Goal: Browse casually

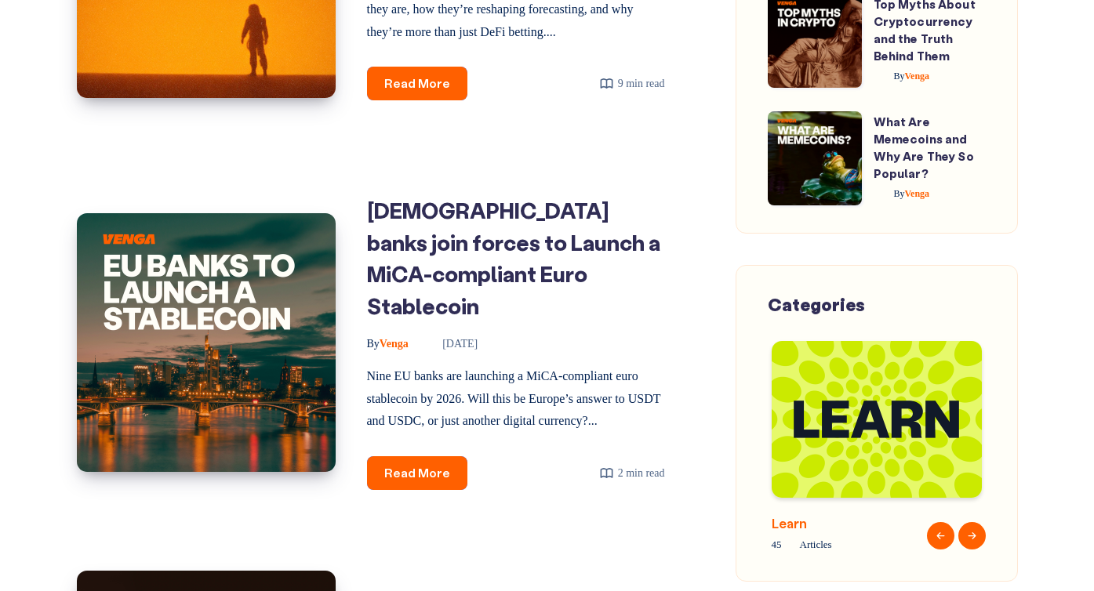
scroll to position [1683, 0]
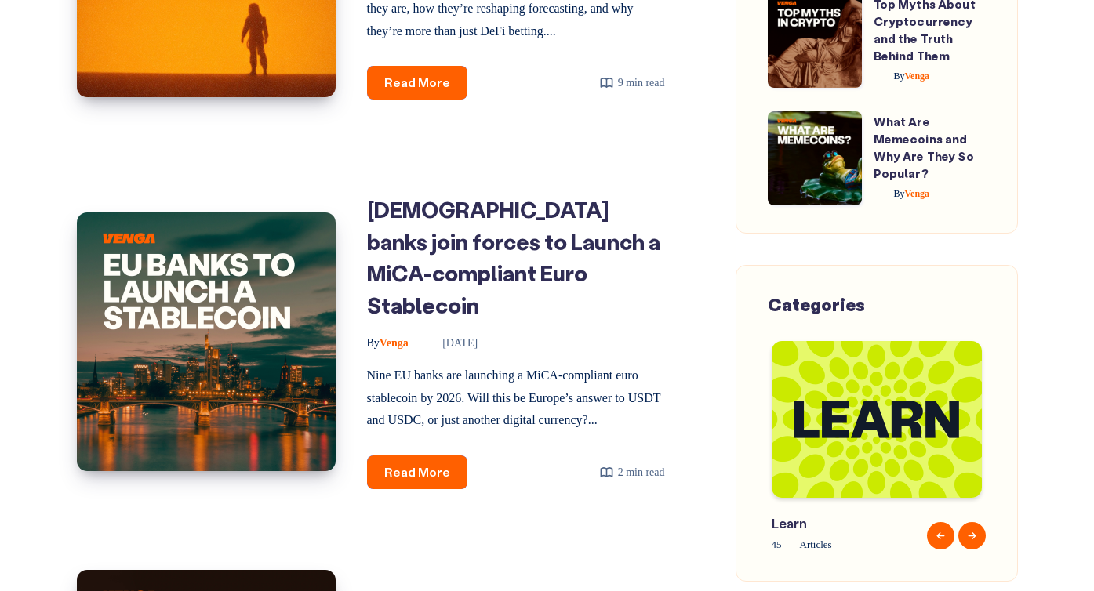
click at [974, 528] on button "Next" at bounding box center [971, 535] width 27 height 27
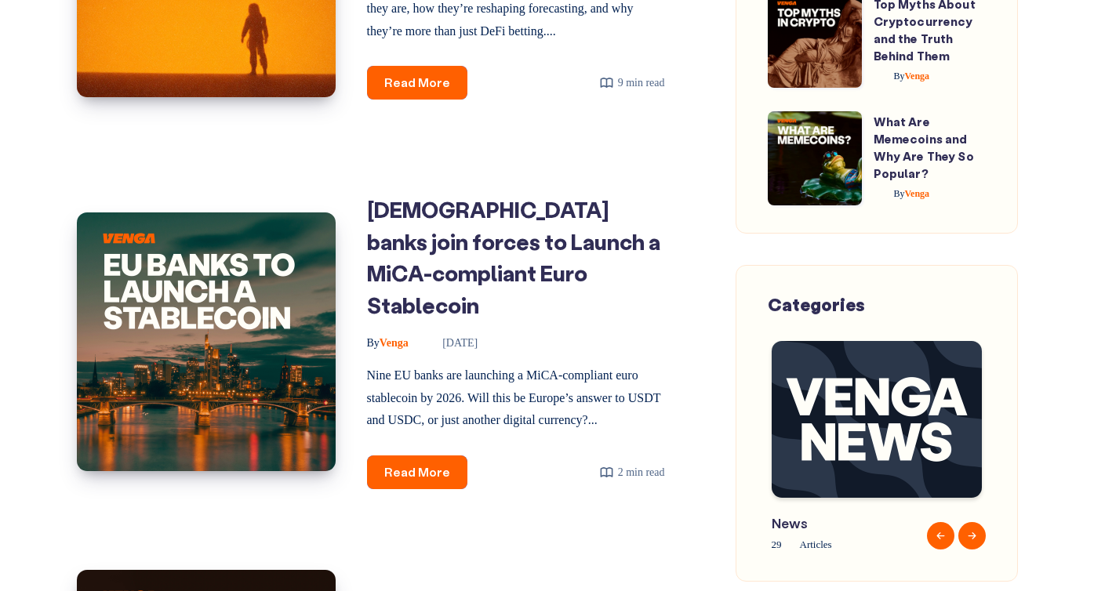
click at [928, 522] on button "Previous" at bounding box center [940, 535] width 27 height 27
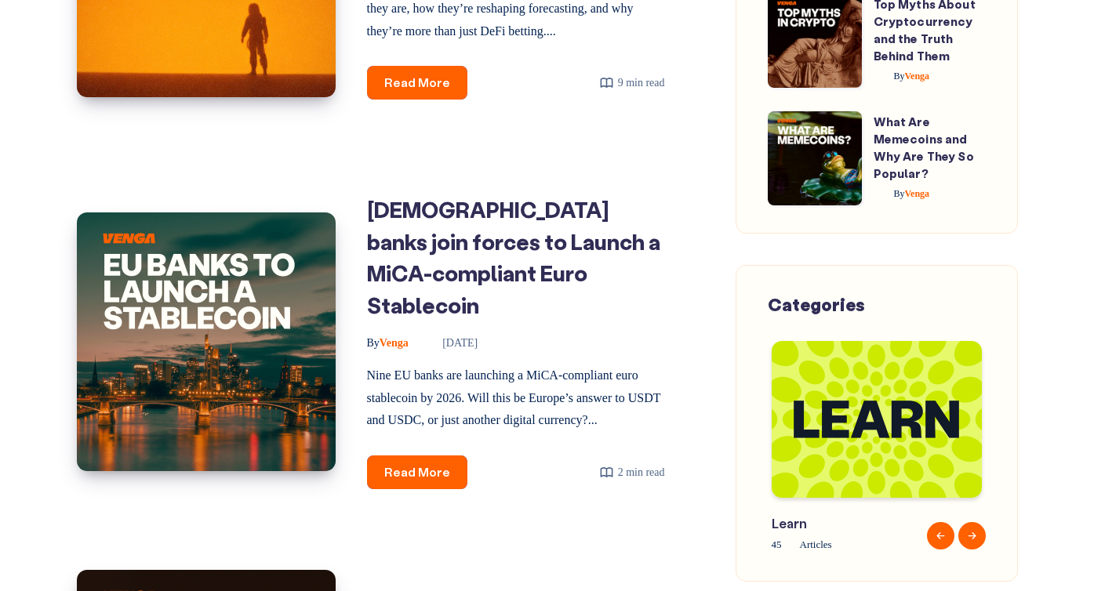
click at [969, 532] on button "Next" at bounding box center [971, 535] width 27 height 27
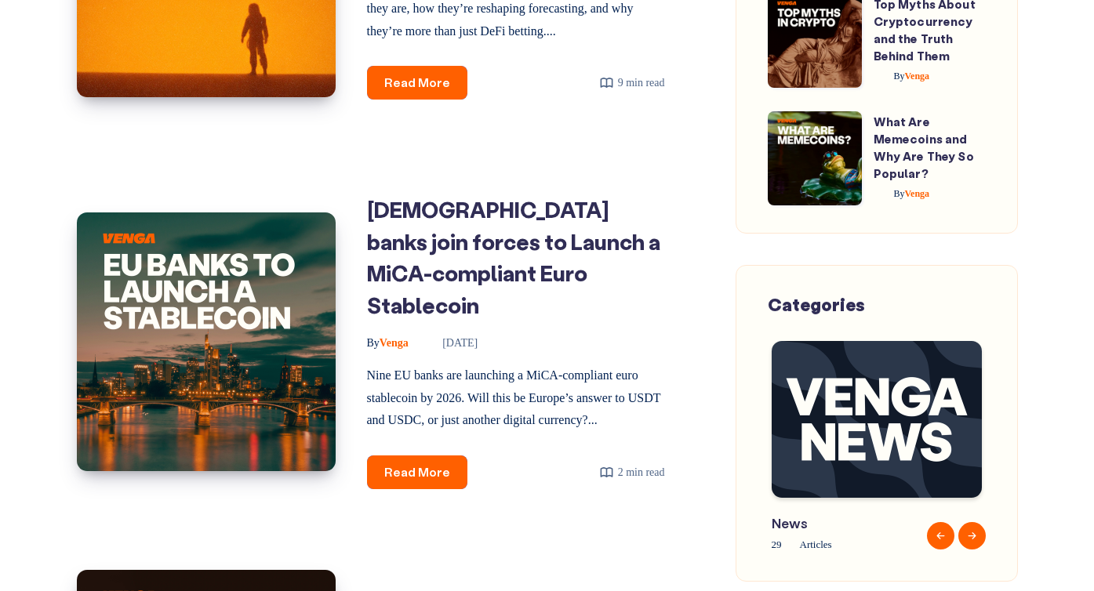
click at [969, 532] on button "Next" at bounding box center [971, 535] width 27 height 27
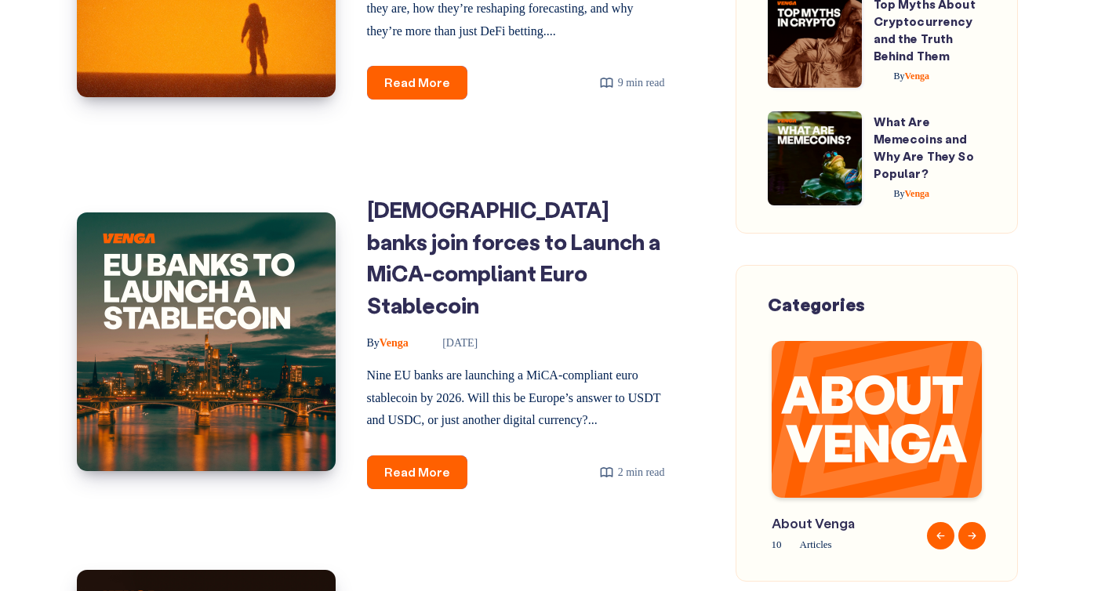
click at [982, 528] on button "Next" at bounding box center [971, 535] width 27 height 27
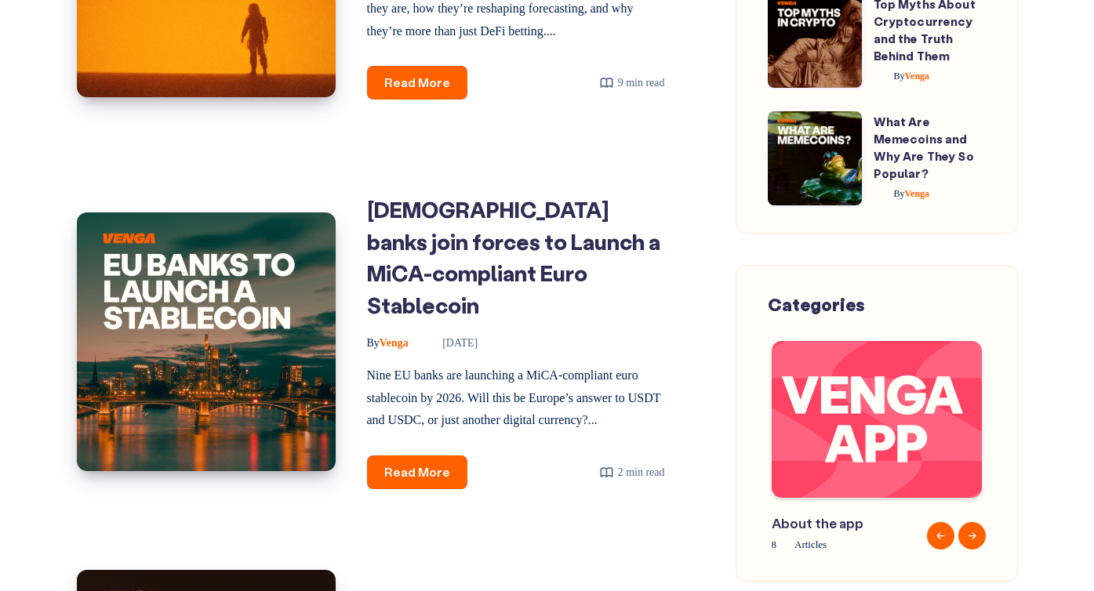
click at [982, 528] on button "Next" at bounding box center [971, 535] width 27 height 27
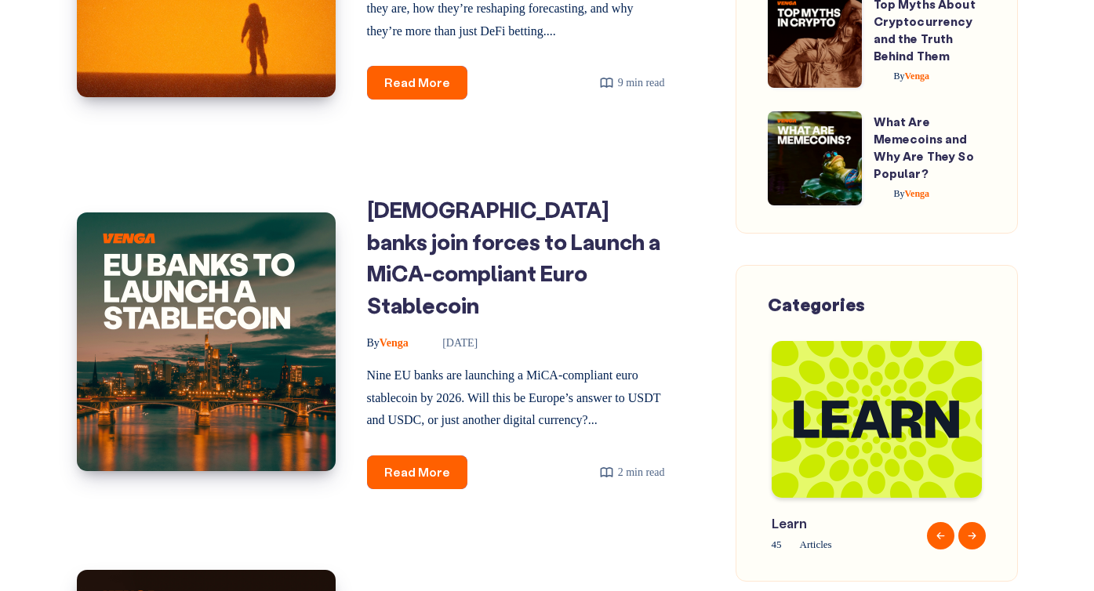
click at [982, 528] on button "Next" at bounding box center [971, 535] width 27 height 27
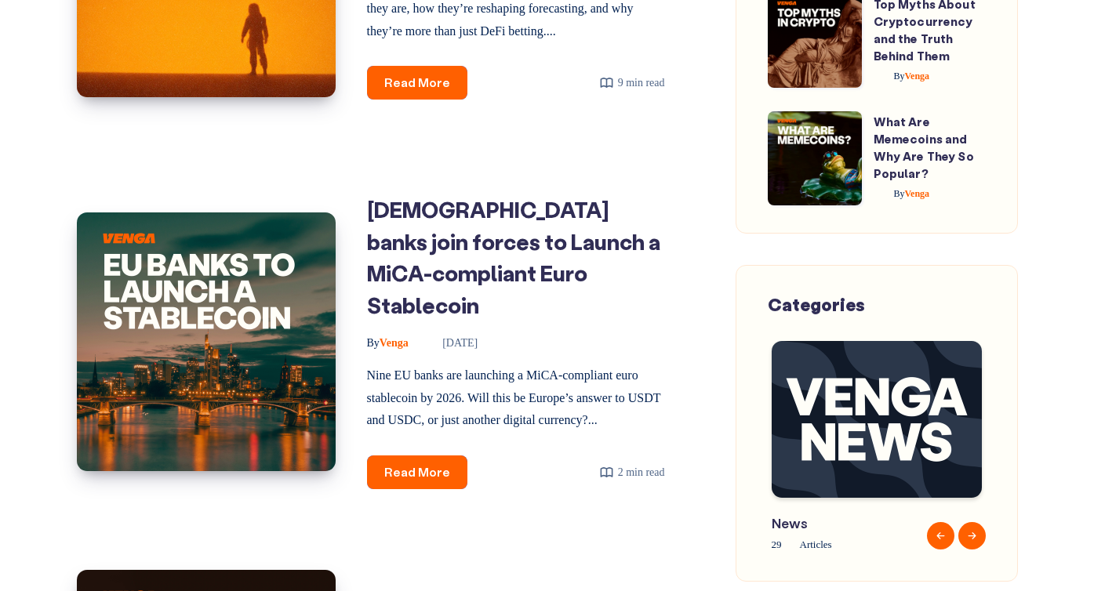
click at [972, 524] on button "Next" at bounding box center [971, 535] width 27 height 27
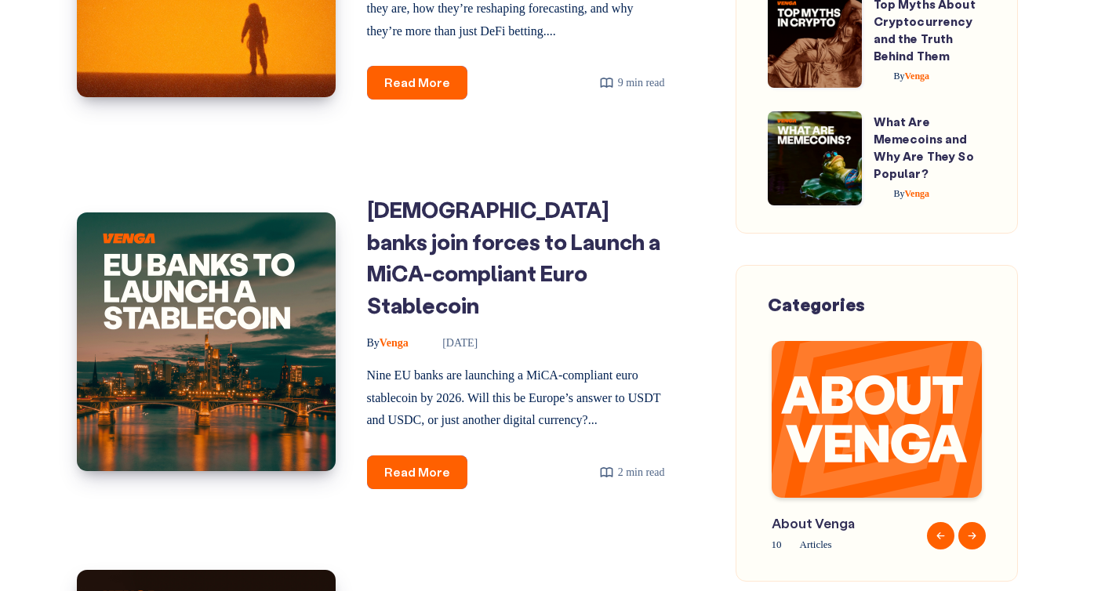
click at [970, 528] on button "Next" at bounding box center [971, 535] width 27 height 27
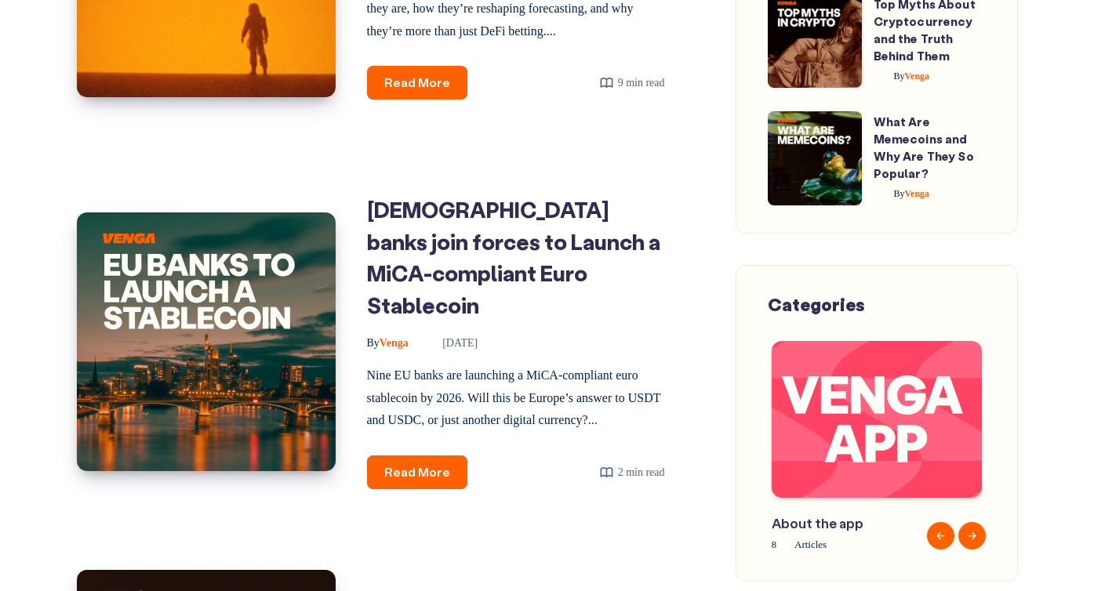
click at [965, 522] on button "Next" at bounding box center [971, 535] width 27 height 27
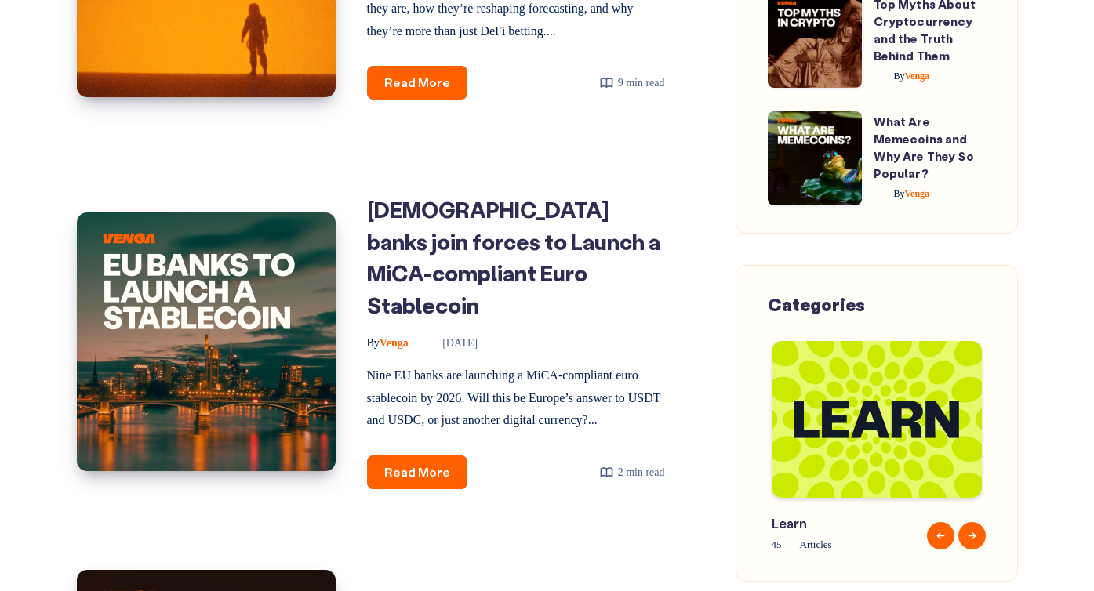
click at [965, 522] on button "Next" at bounding box center [971, 535] width 27 height 27
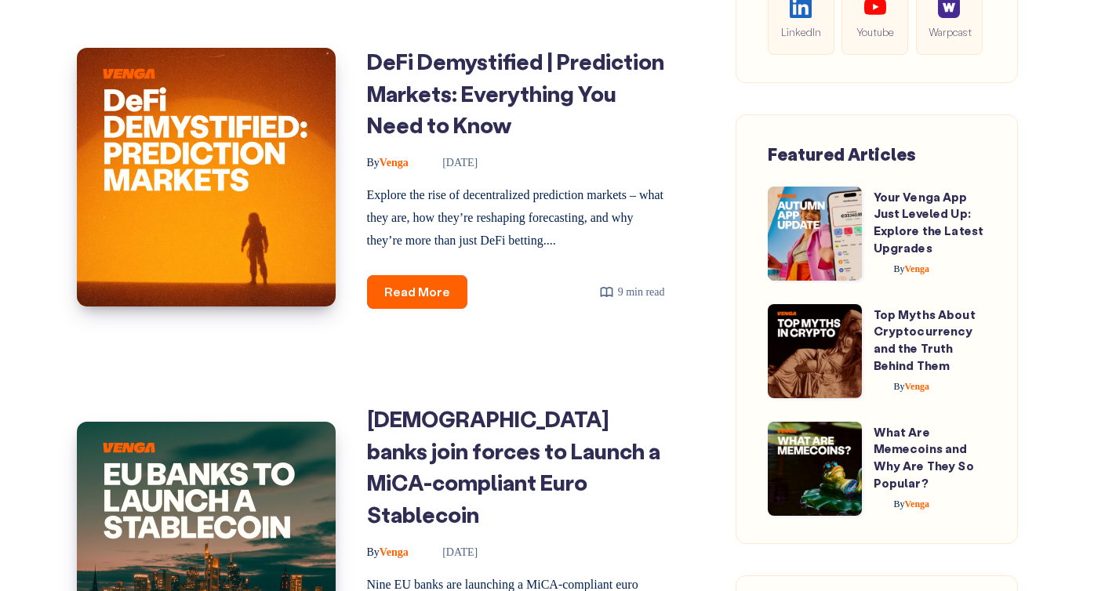
scroll to position [1462, 0]
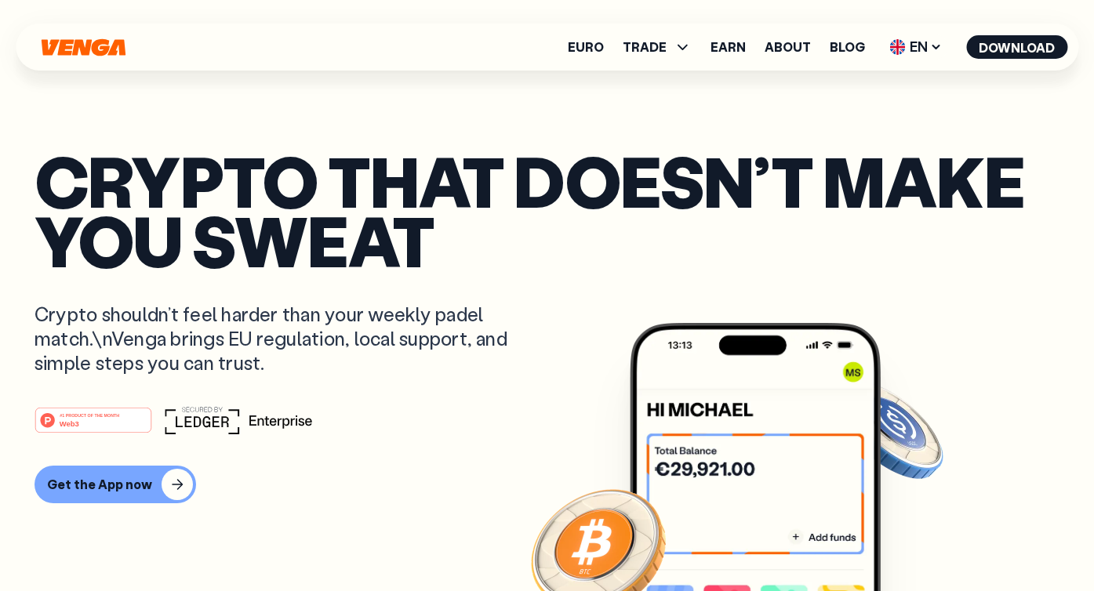
scroll to position [63, 0]
click at [420, 70] on div "Euro TRADE Buy Sell Swap Exchange Earn About Blog EN English - EN Español - ES …" at bounding box center [547, 47] width 1062 height 47
